Goal: Task Accomplishment & Management: Use online tool/utility

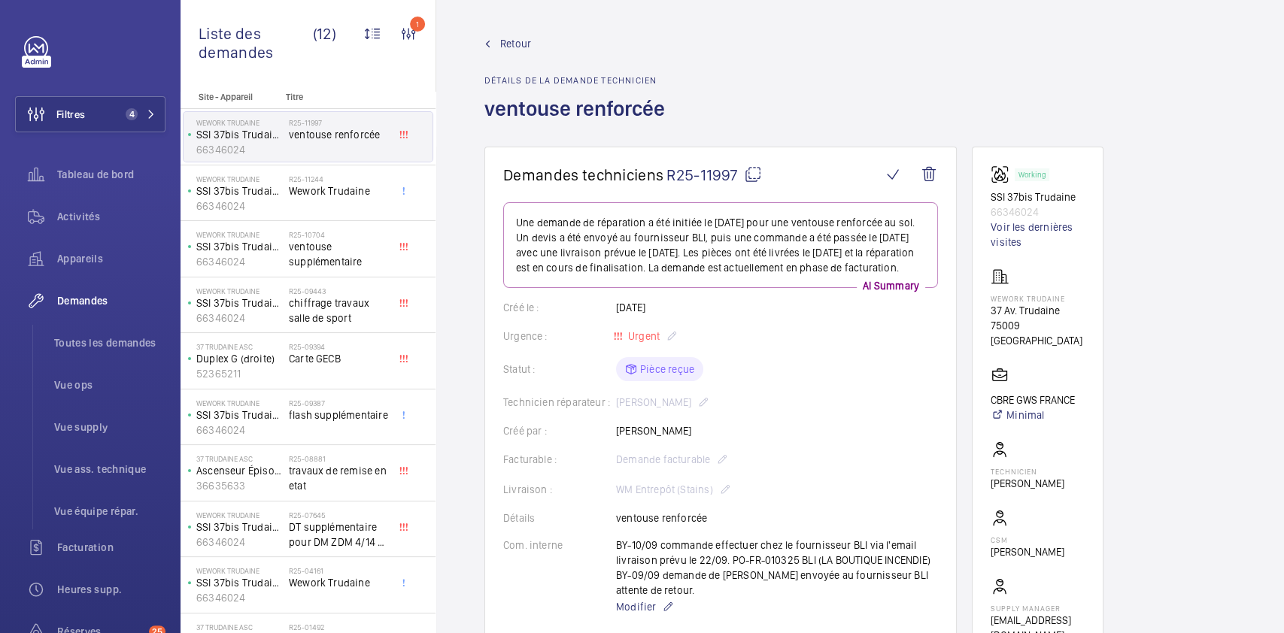
scroll to position [1050, 0]
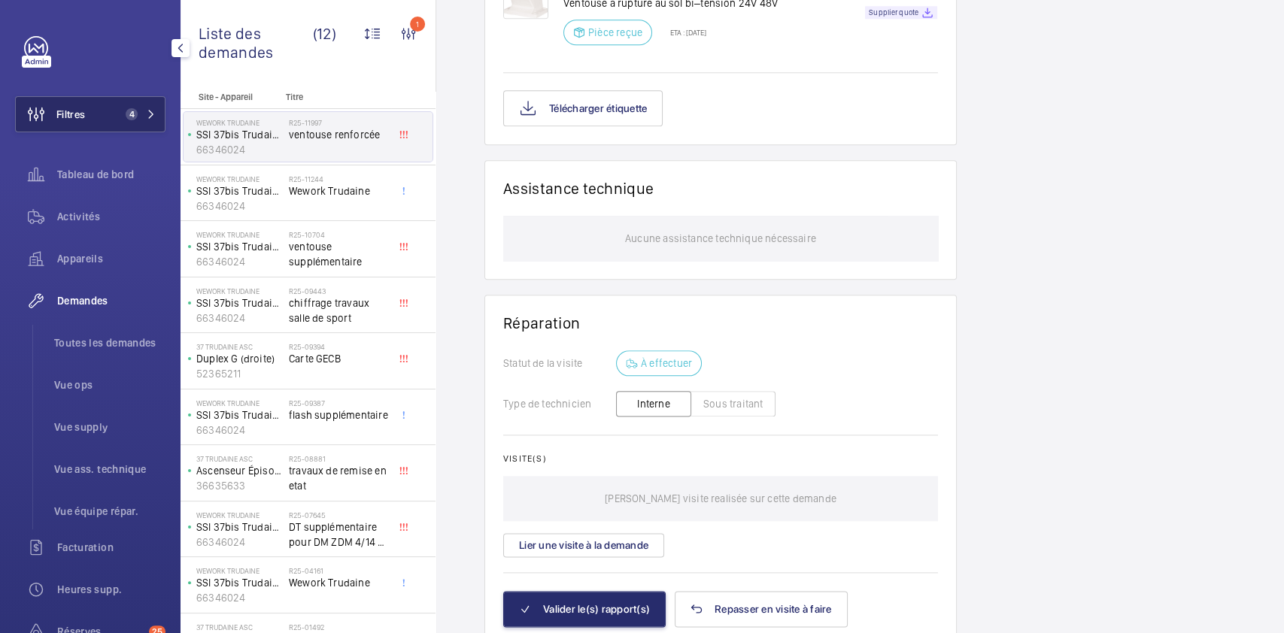
click at [77, 117] on span "Filtres" at bounding box center [70, 114] width 29 height 15
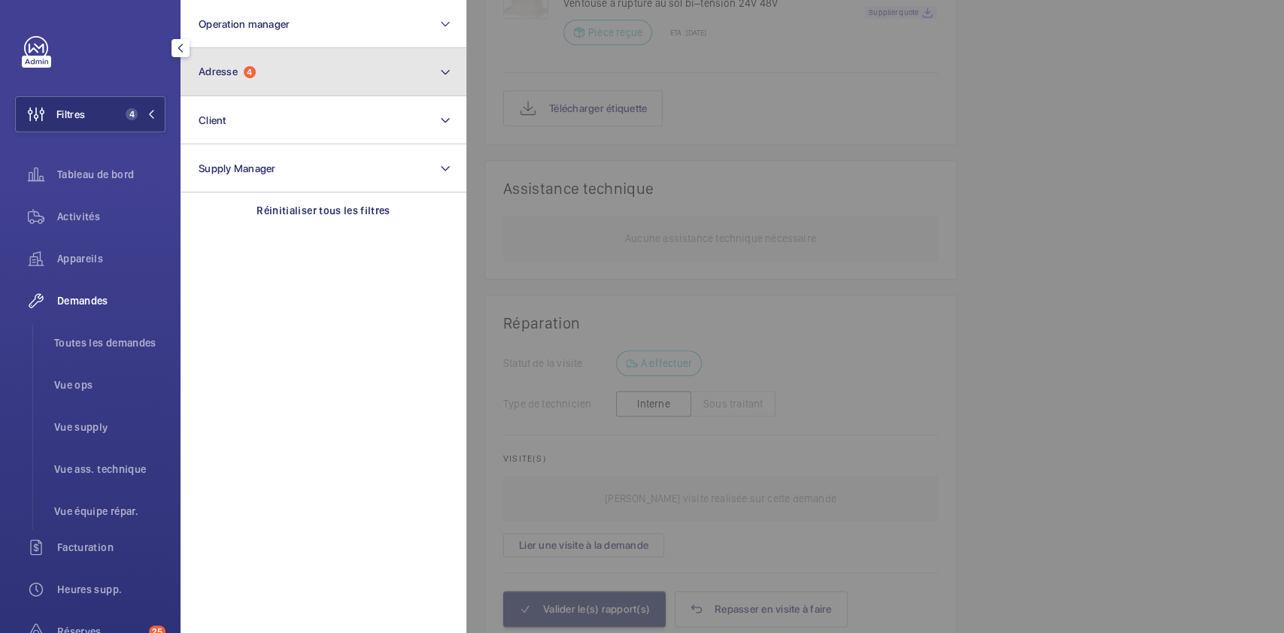
click at [281, 65] on button "Adresse 4" at bounding box center [323, 72] width 286 height 48
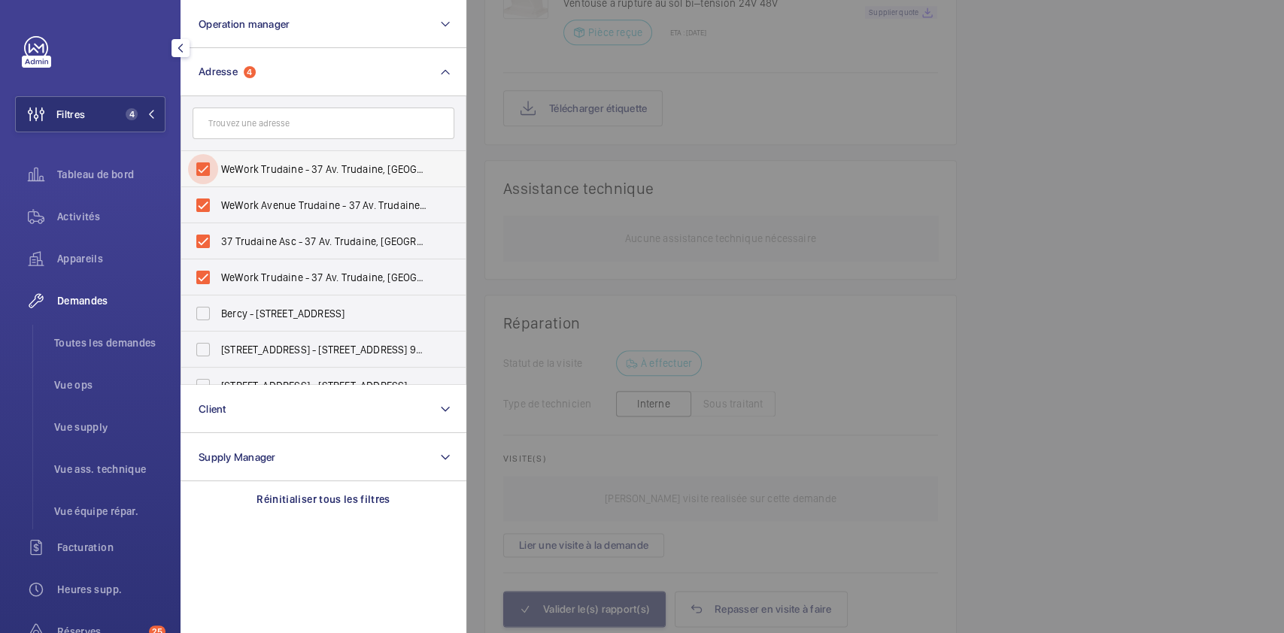
click at [207, 162] on input "WeWork Trudaine - 37 Av. Trudaine, [GEOGRAPHIC_DATA]" at bounding box center [203, 169] width 30 height 30
checkbox input "false"
click at [198, 208] on input "WeWork Avenue Trudaine - 37 Av. Trudaine, [GEOGRAPHIC_DATA]" at bounding box center [203, 205] width 30 height 30
checkbox input "false"
click at [208, 280] on input "WeWork Trudaine - 37 Av. Trudaine, [GEOGRAPHIC_DATA]" at bounding box center [203, 277] width 30 height 30
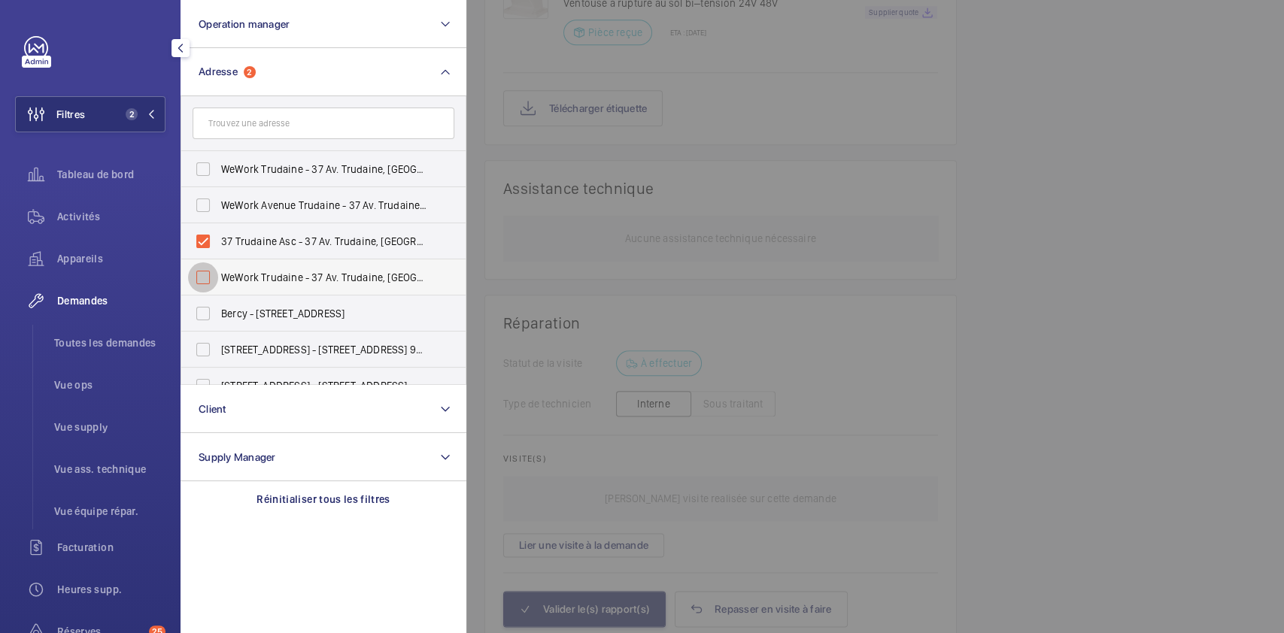
checkbox input "false"
click at [205, 235] on input "37 Trudaine Asc - 37 Av. Trudaine, [GEOGRAPHIC_DATA]" at bounding box center [203, 241] width 30 height 30
checkbox input "false"
click at [274, 123] on input "text" at bounding box center [324, 124] width 262 height 32
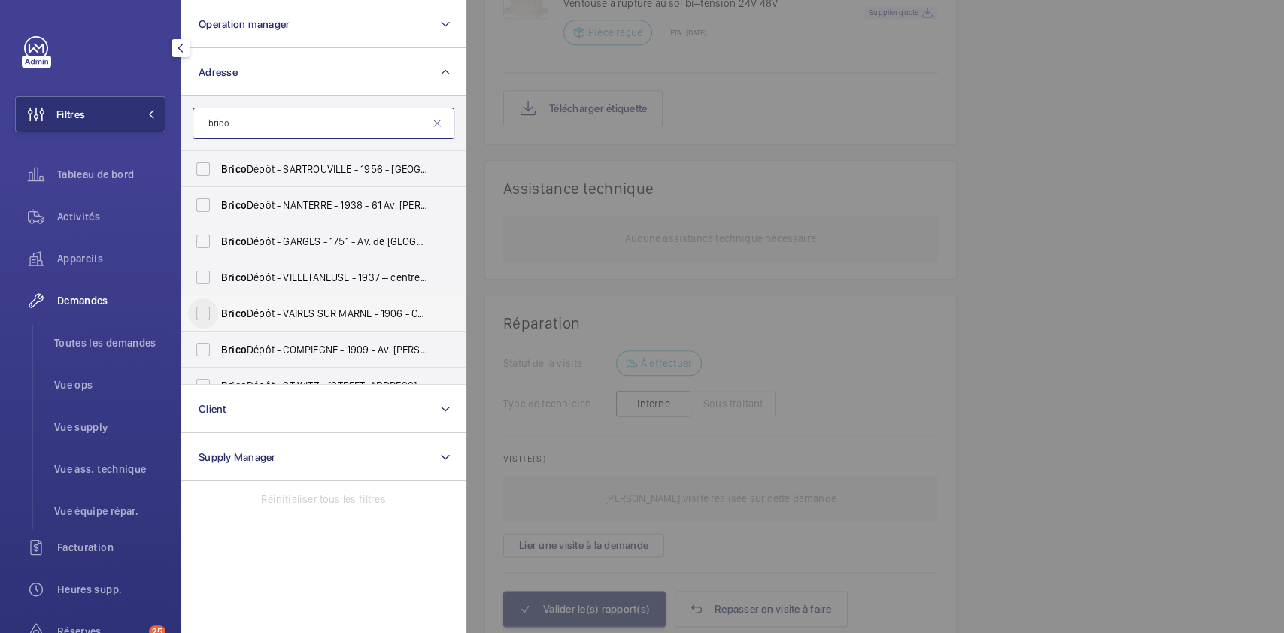
type input "brico"
click at [205, 308] on input "Brico Dépôt - VAIRES SUR MARNE - 1906 - Chem. du Corps de Garde, [GEOGRAPHIC_DA…" at bounding box center [203, 314] width 30 height 30
checkbox input "true"
click at [77, 210] on span "Activités" at bounding box center [111, 216] width 108 height 15
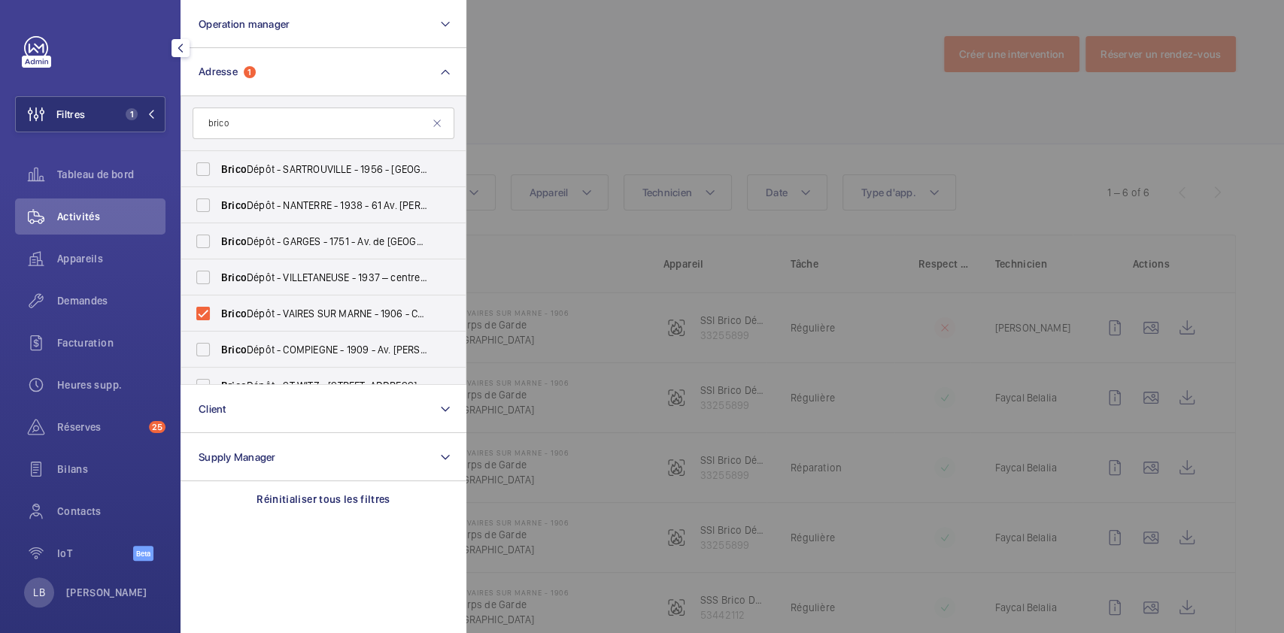
click at [610, 96] on div at bounding box center [1108, 316] width 1284 height 633
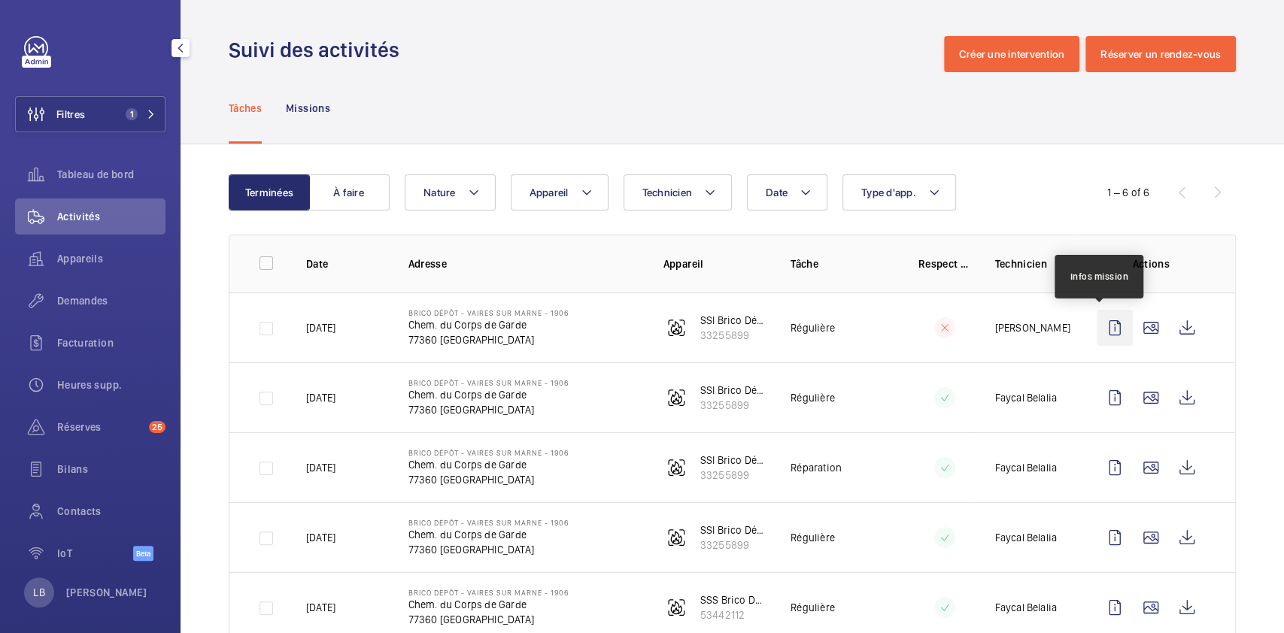
click at [1098, 323] on wm-front-icon-button at bounding box center [1114, 328] width 36 height 36
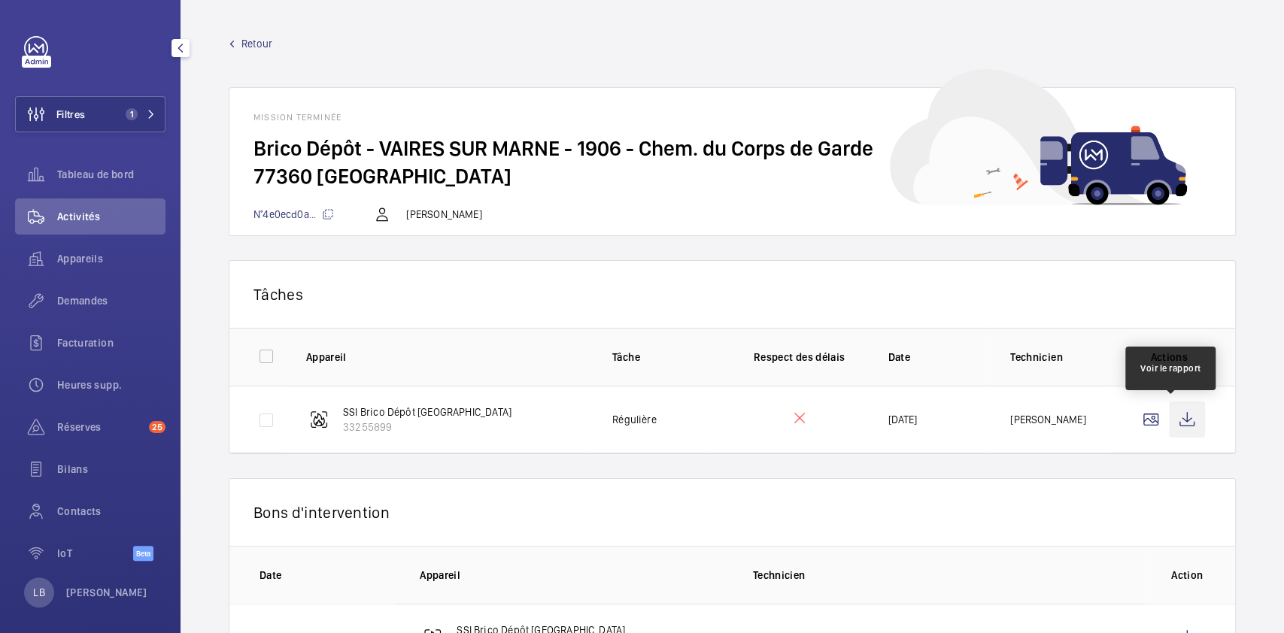
click at [1179, 420] on wm-front-icon-button at bounding box center [1187, 420] width 36 height 36
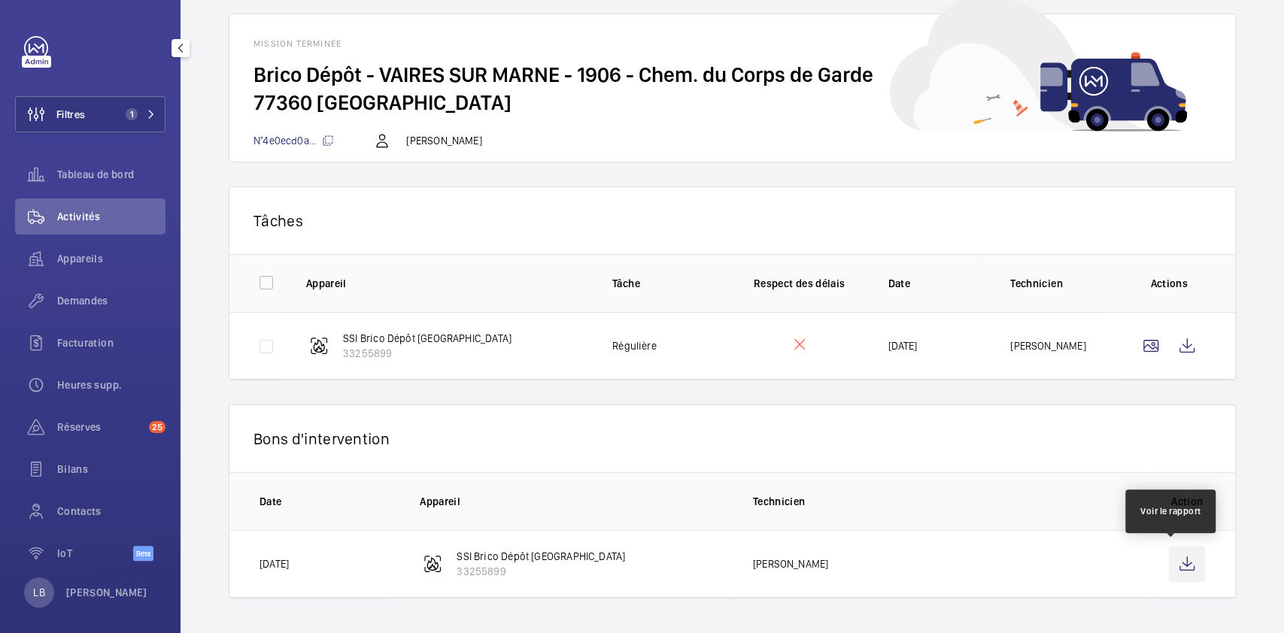
click at [1169, 559] on wm-front-icon-button at bounding box center [1187, 564] width 36 height 36
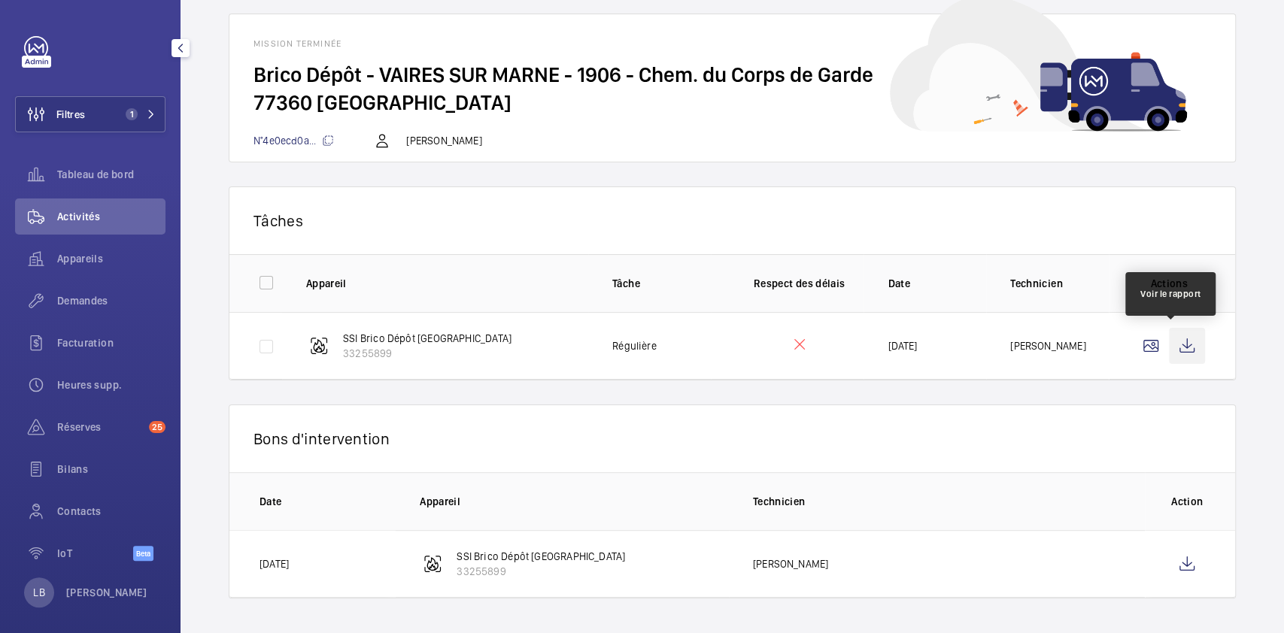
click at [1169, 346] on wm-front-icon-button at bounding box center [1187, 346] width 36 height 36
